Goal: Transaction & Acquisition: Purchase product/service

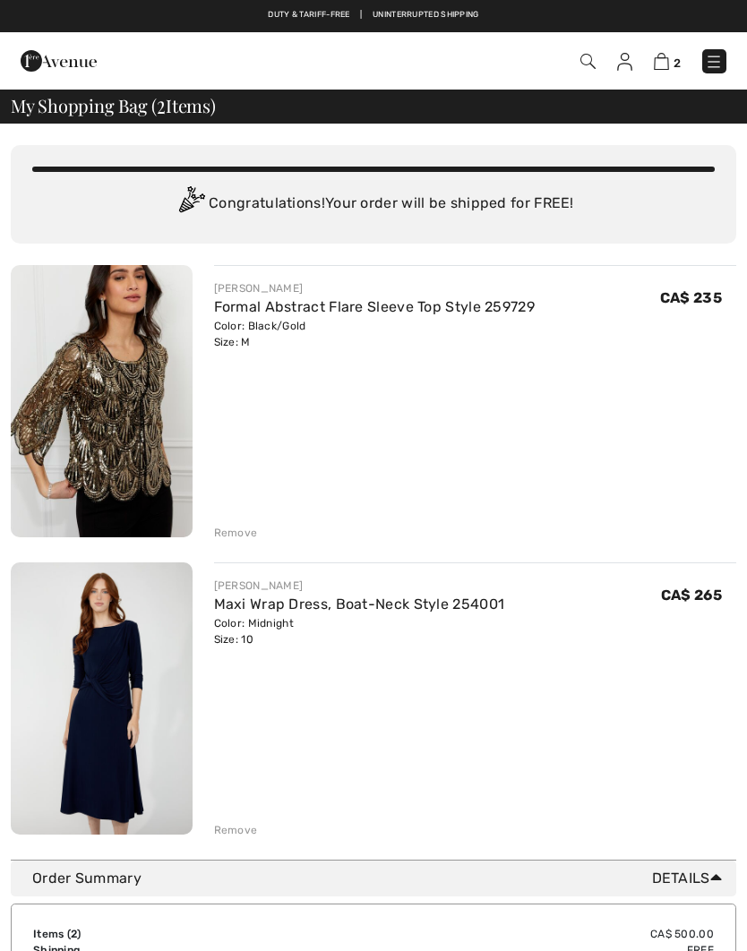
click at [96, 645] on img at bounding box center [102, 698] width 182 height 272
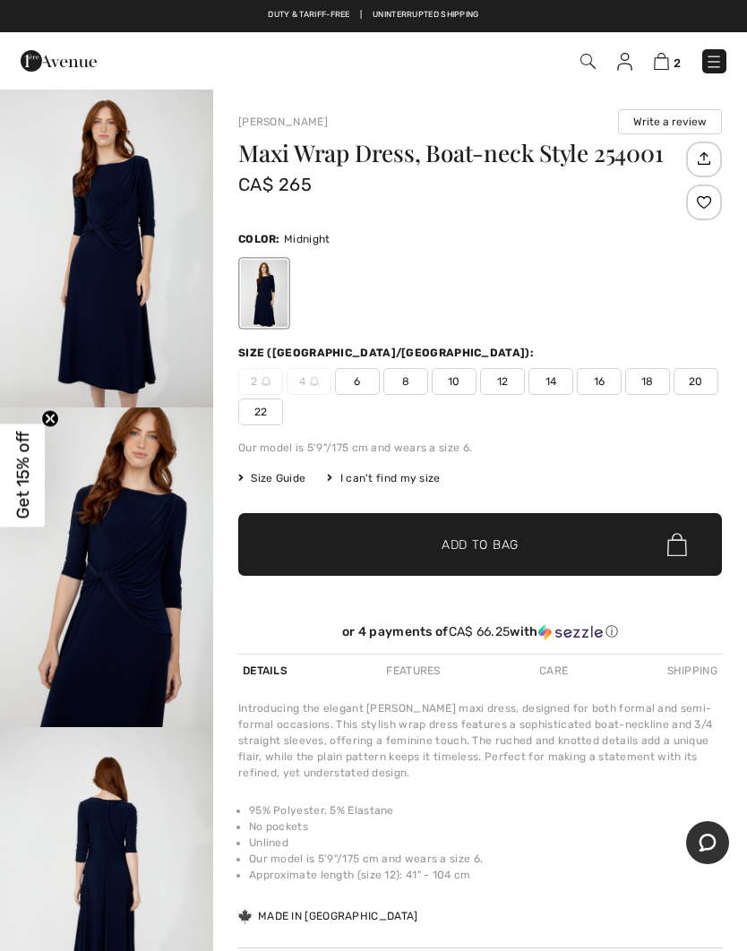
click at [90, 313] on img "1 / 4" at bounding box center [106, 248] width 213 height 320
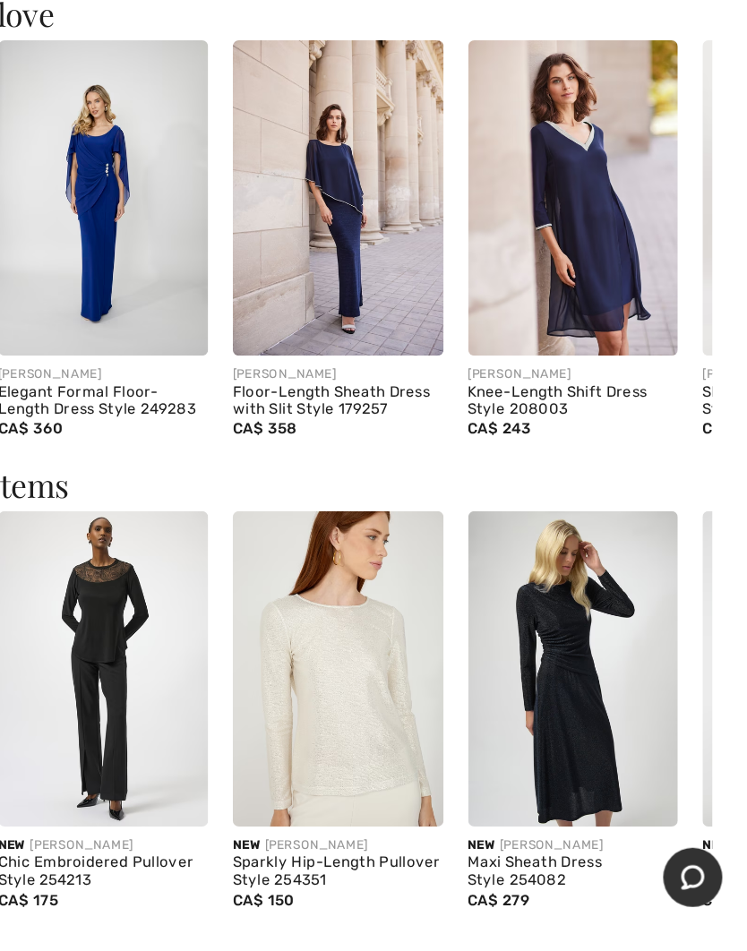
scroll to position [1206, 0]
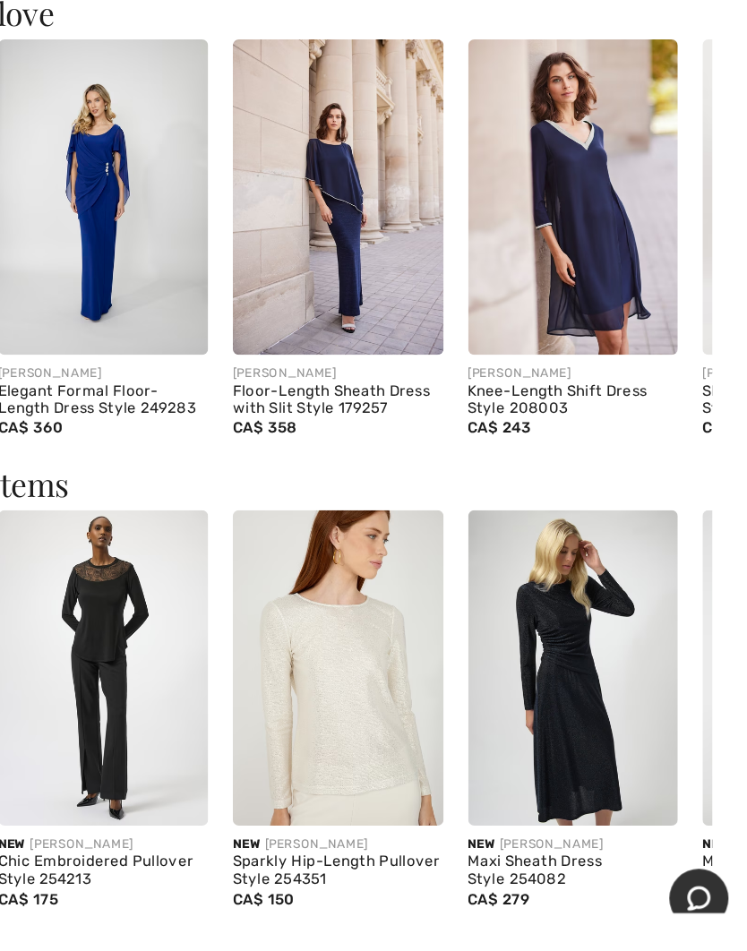
click at [545, 576] on img at bounding box center [621, 690] width 153 height 229
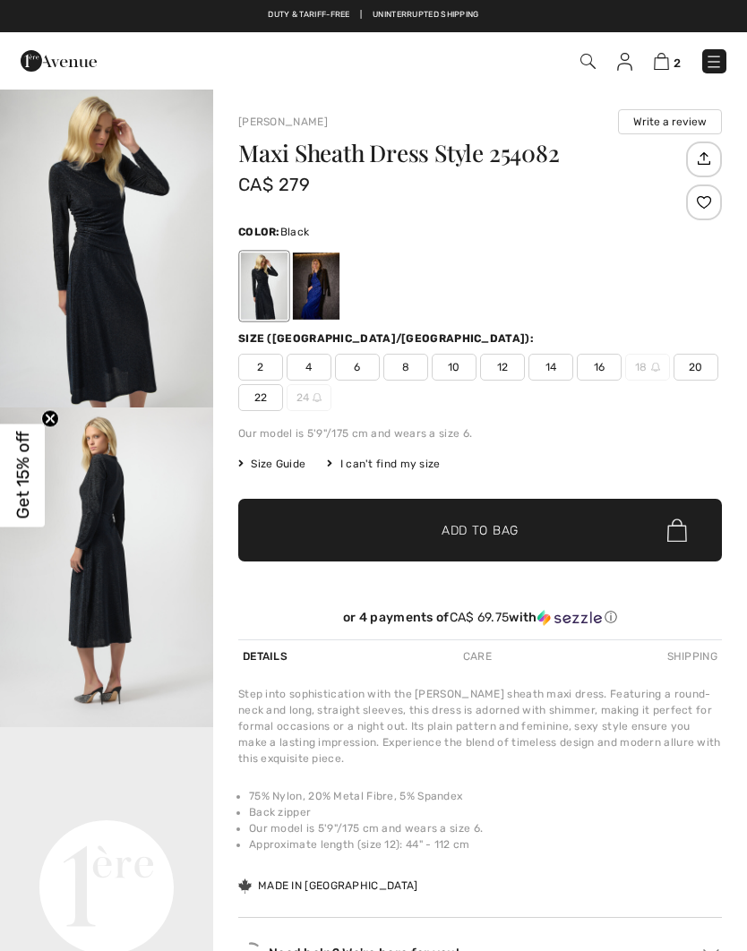
checkbox input "true"
click at [75, 339] on img "1 / 2" at bounding box center [106, 248] width 213 height 320
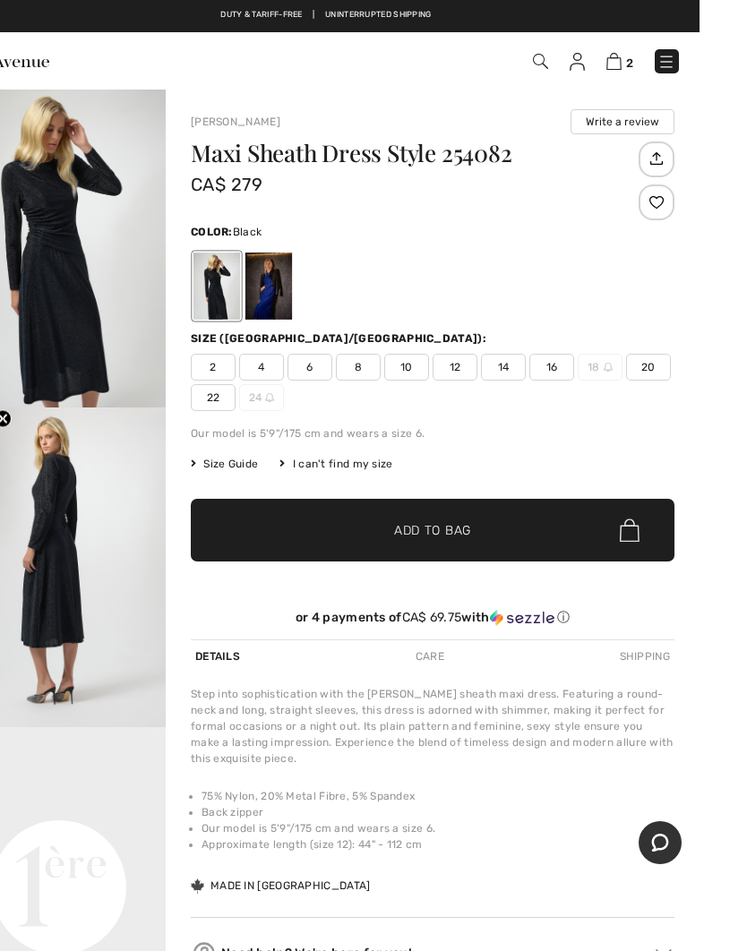
scroll to position [94, 0]
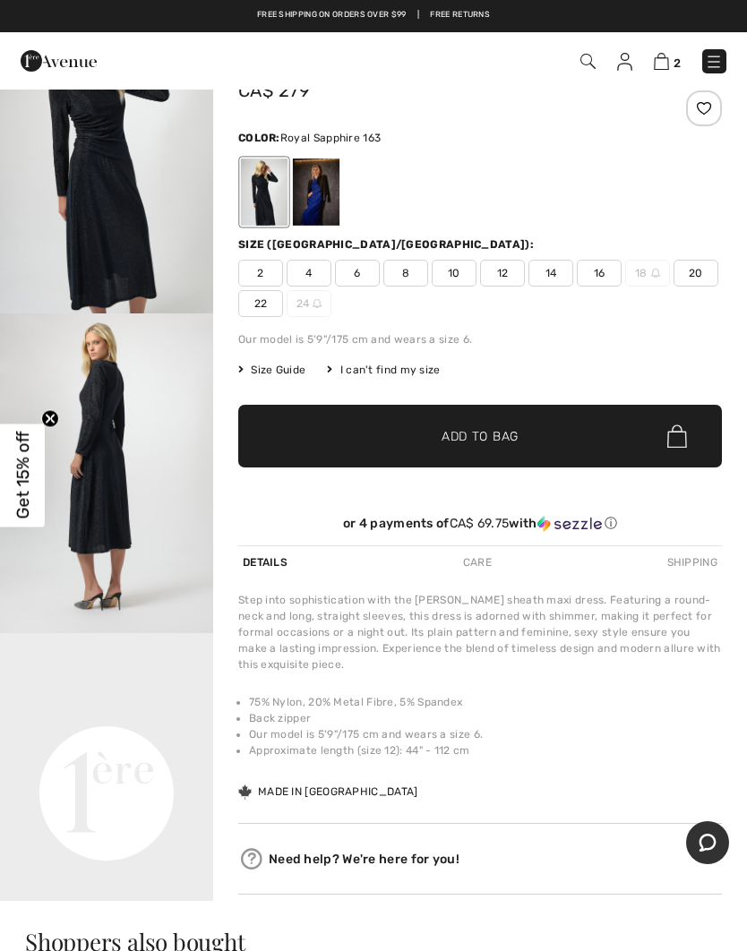
click at [312, 206] on div at bounding box center [316, 192] width 47 height 67
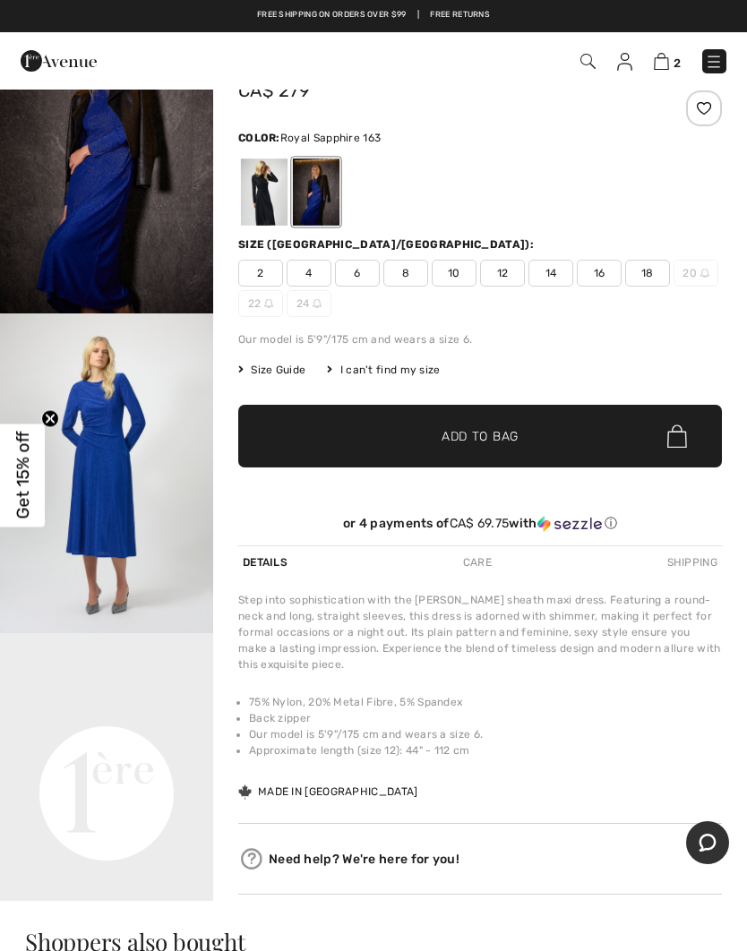
click at [95, 451] on img "2 / 6" at bounding box center [106, 473] width 213 height 320
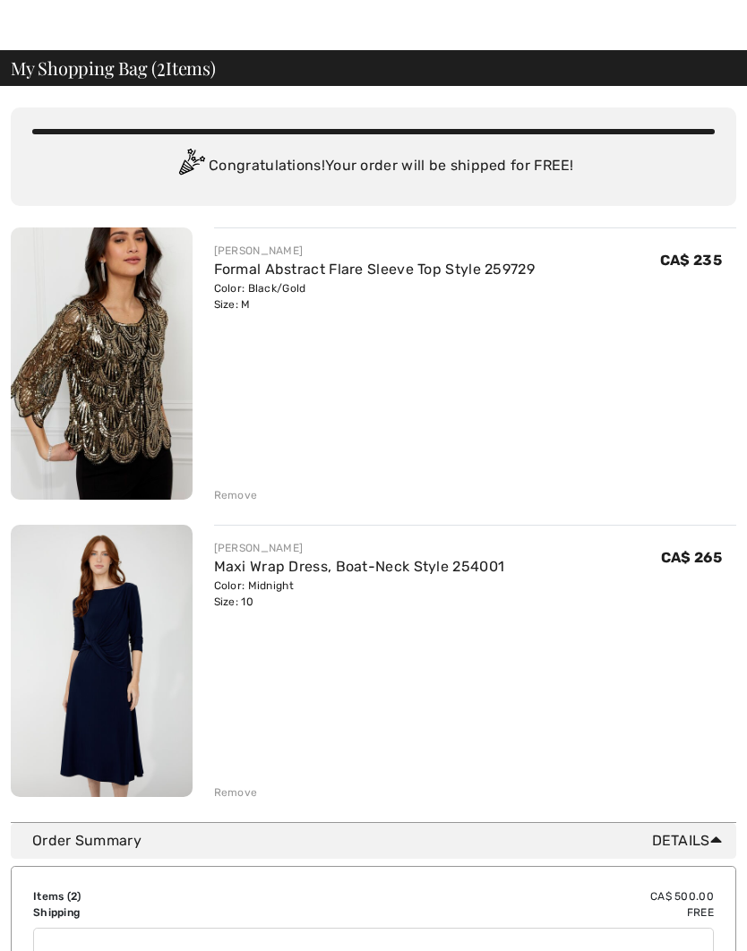
scroll to position [37, 0]
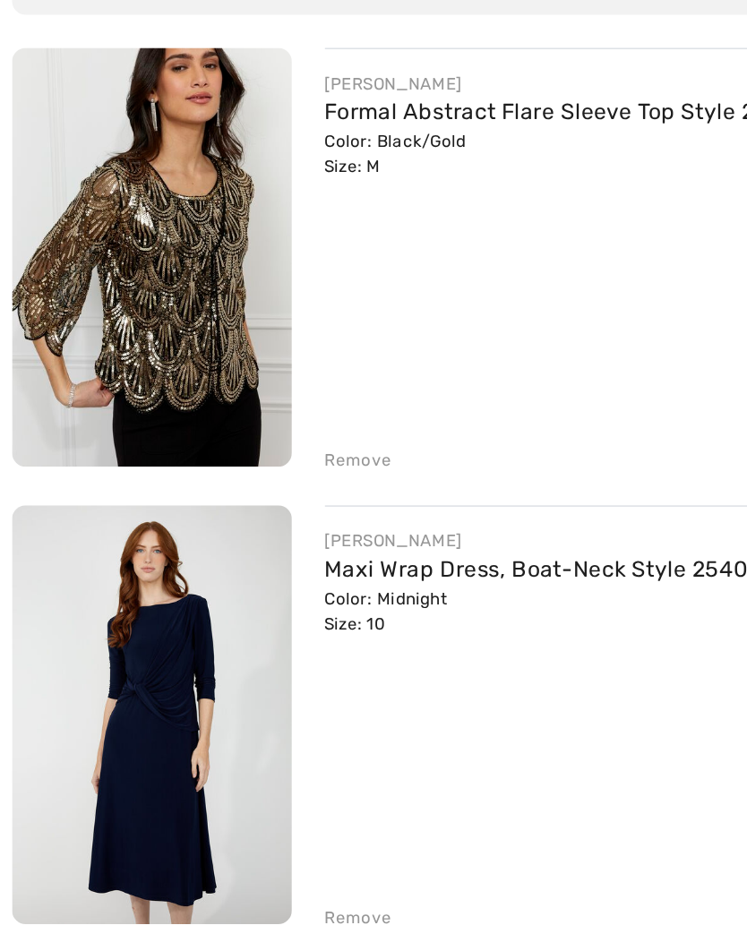
click at [63, 228] on img at bounding box center [102, 364] width 182 height 272
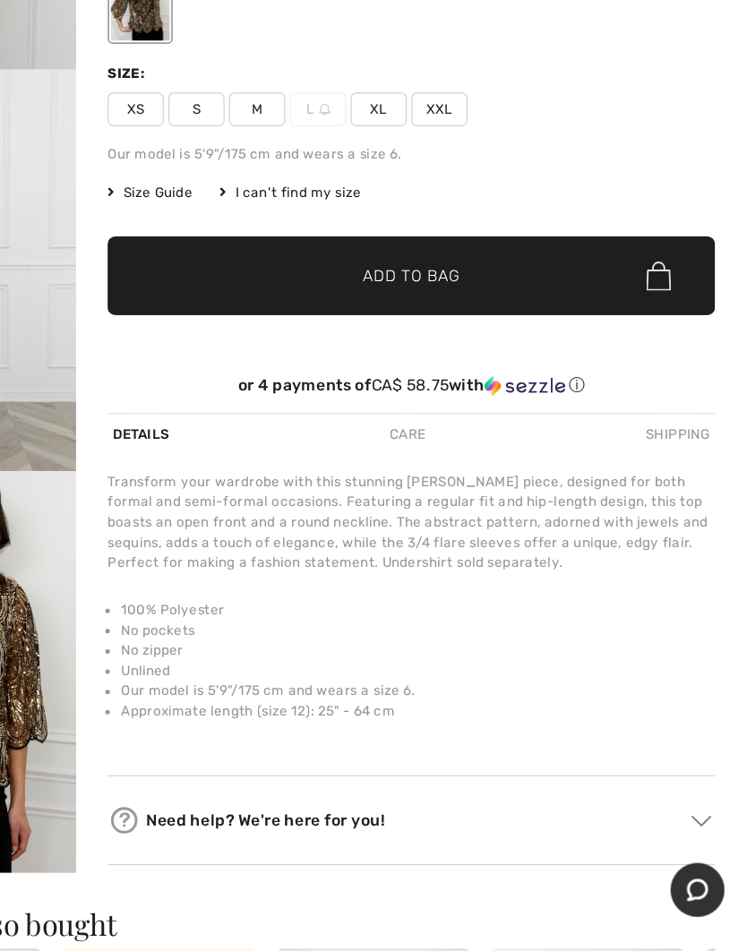
scroll to position [162, 0]
